Goal: Task Accomplishment & Management: Use online tool/utility

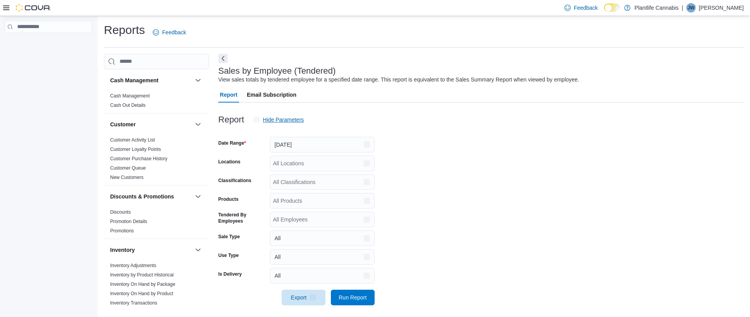
scroll to position [4, 0]
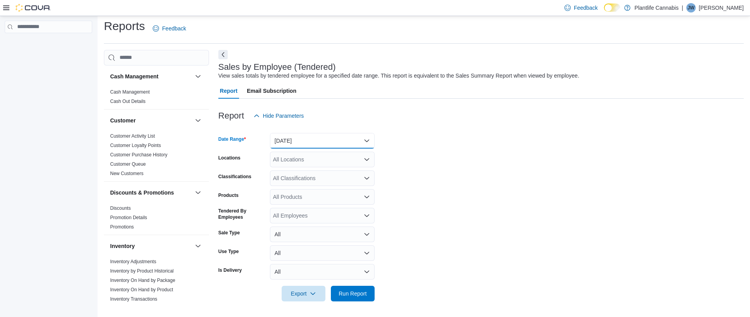
drag, startPoint x: 288, startPoint y: 137, endPoint x: 300, endPoint y: 146, distance: 14.0
click at [288, 137] on button "[DATE]" at bounding box center [322, 141] width 105 height 16
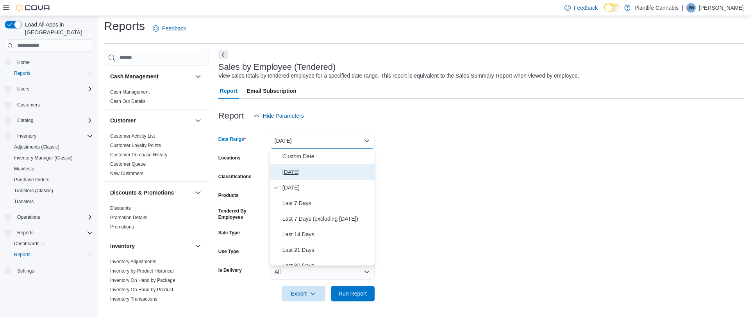
drag, startPoint x: 303, startPoint y: 171, endPoint x: 297, endPoint y: 170, distance: 5.6
click at [303, 171] on span "[DATE]" at bounding box center [326, 171] width 89 height 9
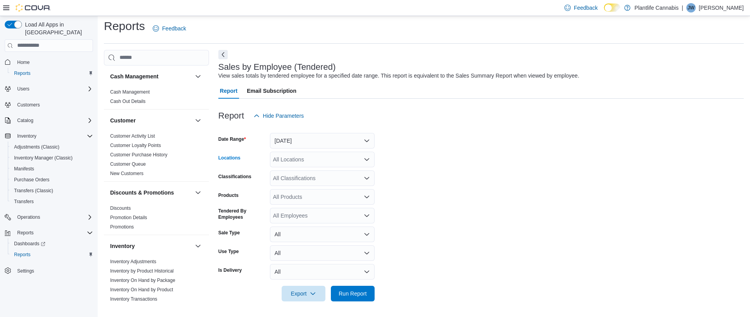
click at [302, 155] on div "All Locations" at bounding box center [322, 160] width 105 height 16
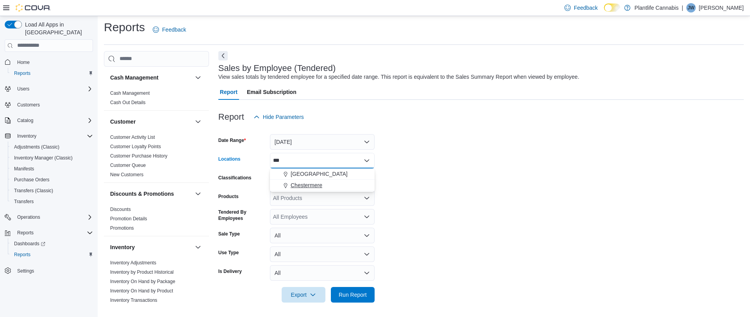
type input "***"
drag, startPoint x: 316, startPoint y: 184, endPoint x: 469, endPoint y: 168, distance: 153.8
click at [317, 183] on span "Chestermere" at bounding box center [306, 186] width 32 height 8
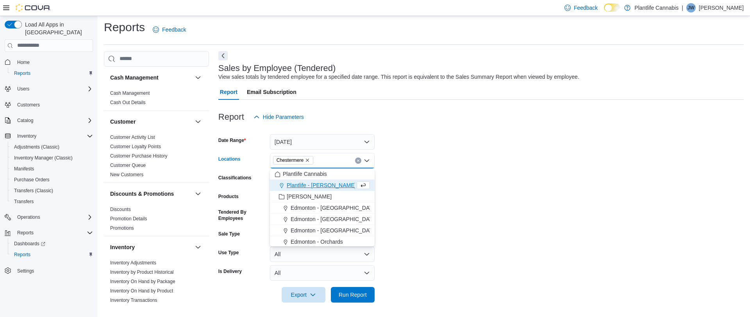
drag, startPoint x: 492, startPoint y: 158, endPoint x: 317, endPoint y: 157, distance: 174.5
click at [483, 158] on form "Date Range [DATE] Locations [GEOGRAPHIC_DATA] Combo box. Selected. [GEOGRAPHIC_…" at bounding box center [480, 214] width 525 height 178
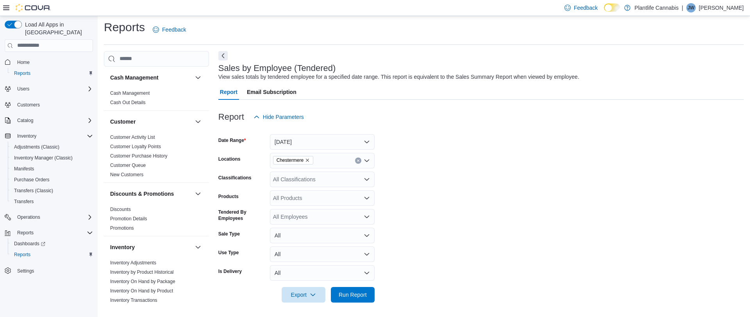
click at [322, 178] on div "All Classifications" at bounding box center [322, 180] width 105 height 16
type input "***"
click at [321, 190] on span "Accessory Group" at bounding box center [308, 193] width 42 height 8
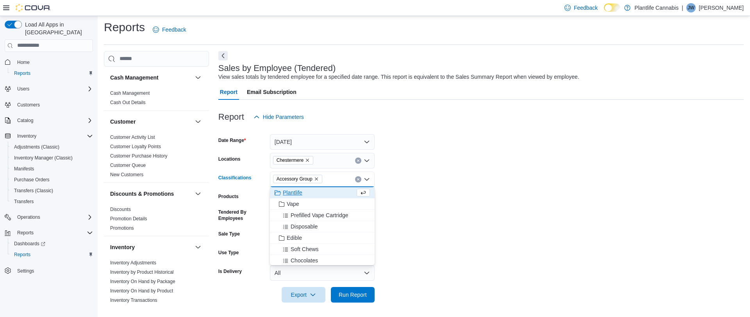
click at [457, 209] on form "Date Range [DATE] Locations [GEOGRAPHIC_DATA] Classifications Accessory Group C…" at bounding box center [480, 214] width 525 height 178
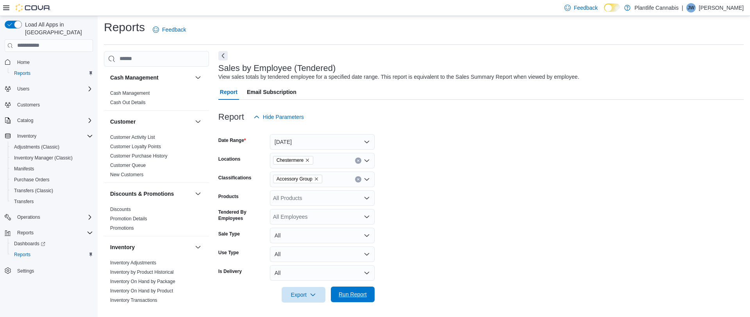
click at [355, 297] on span "Run Report" at bounding box center [352, 295] width 28 height 8
